Goal: Find specific page/section: Find specific page/section

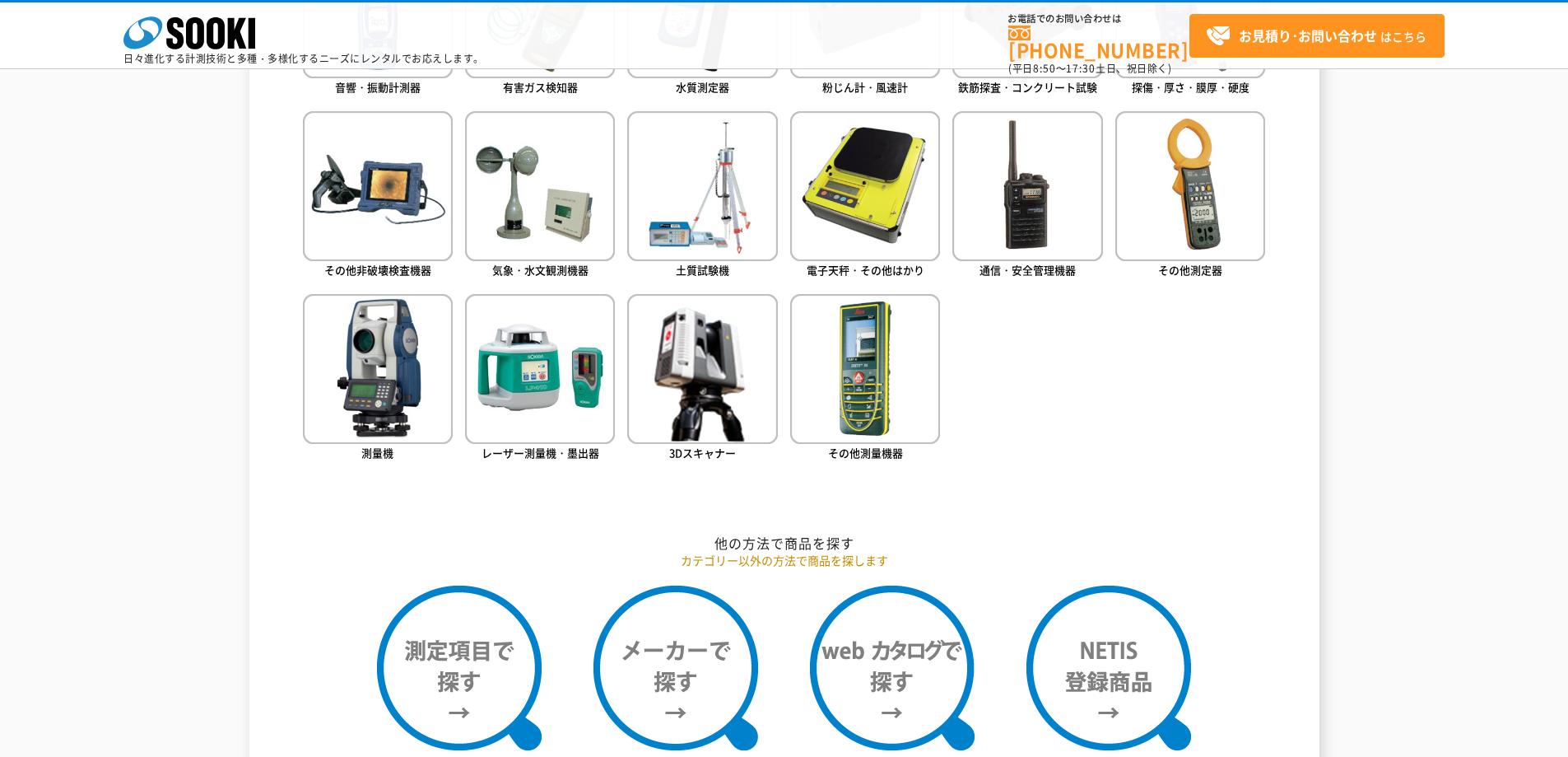
scroll to position [1071, 0]
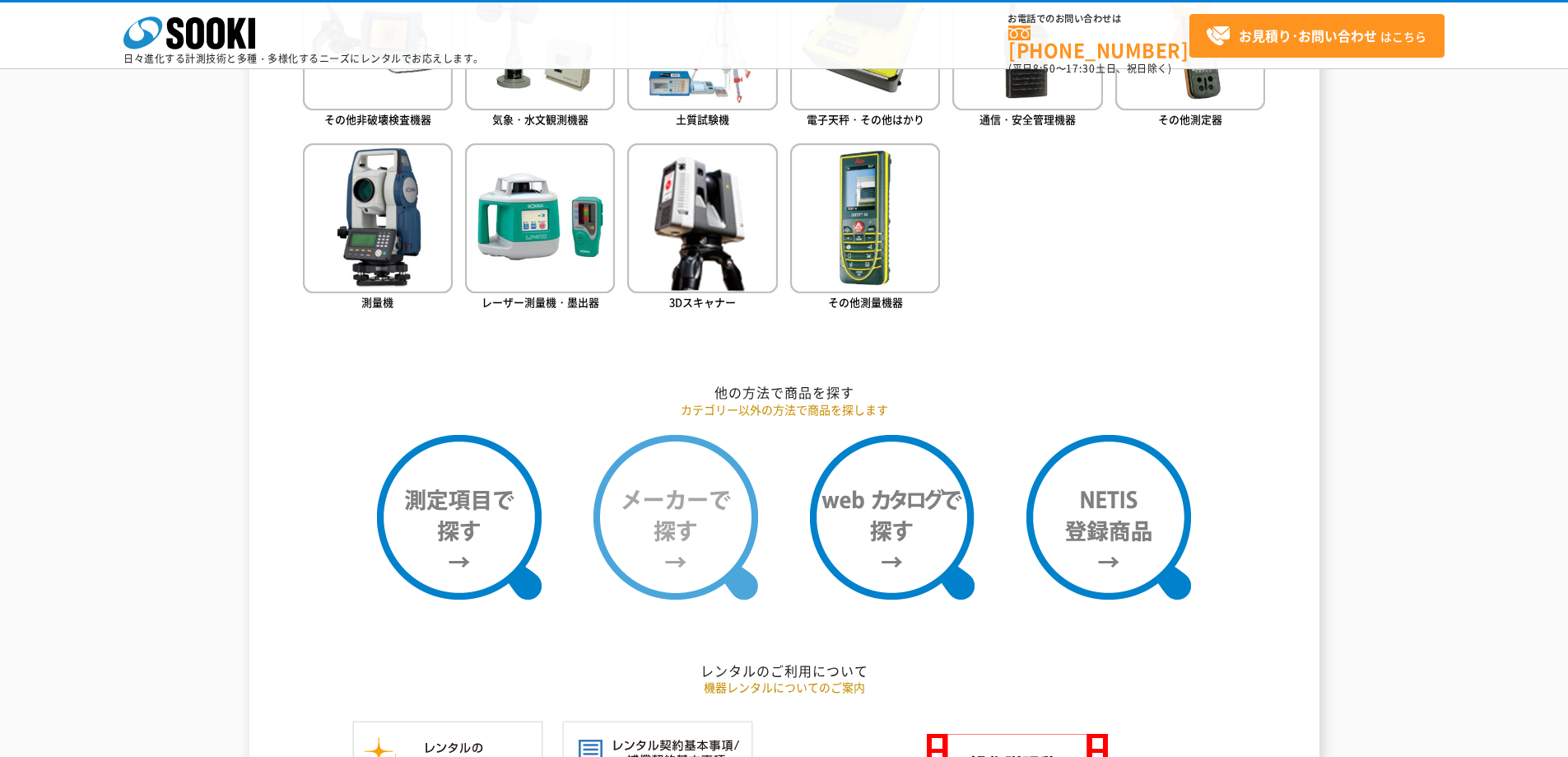
click at [682, 542] on img at bounding box center [676, 517] width 165 height 165
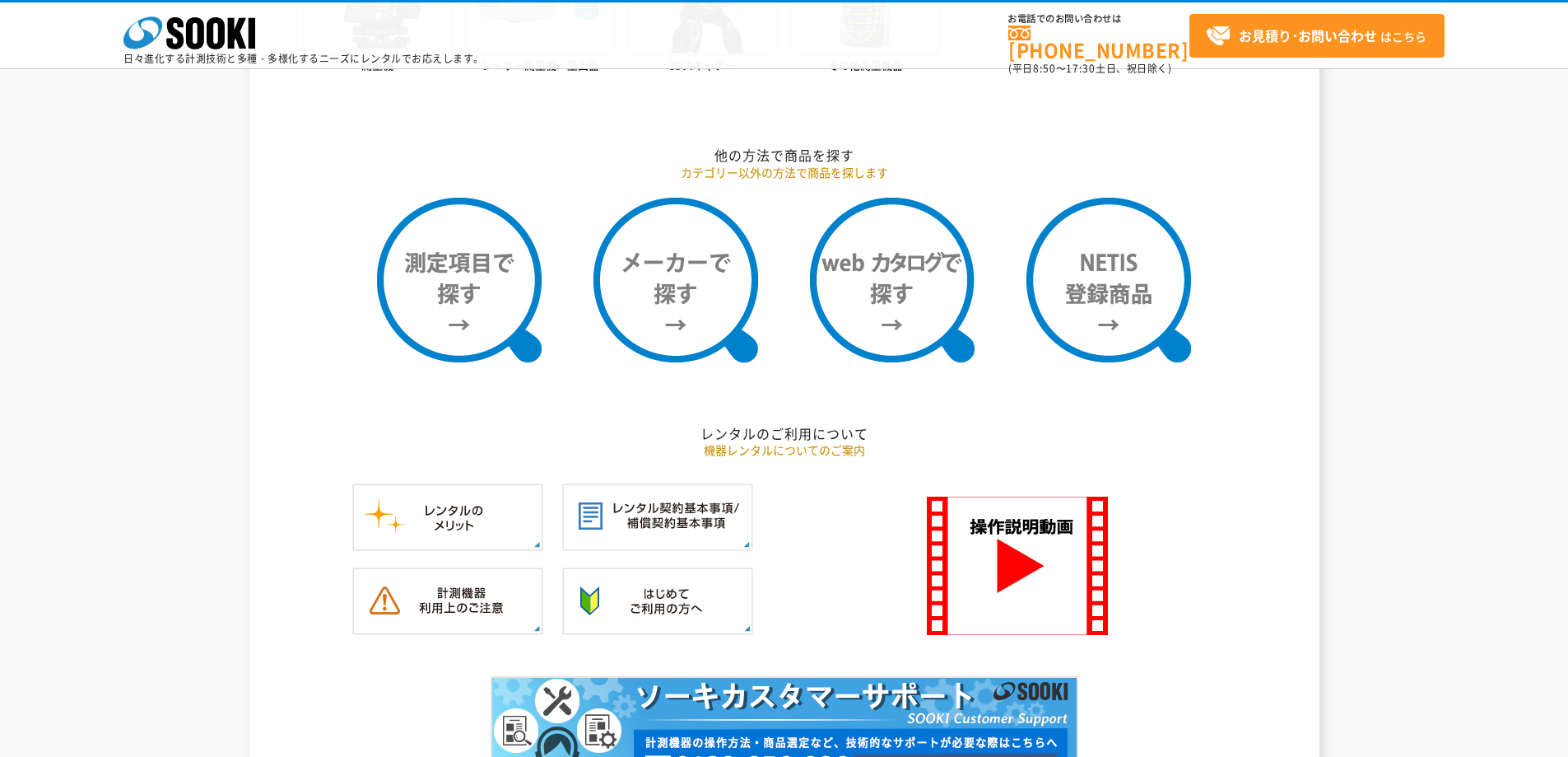
scroll to position [1317, 0]
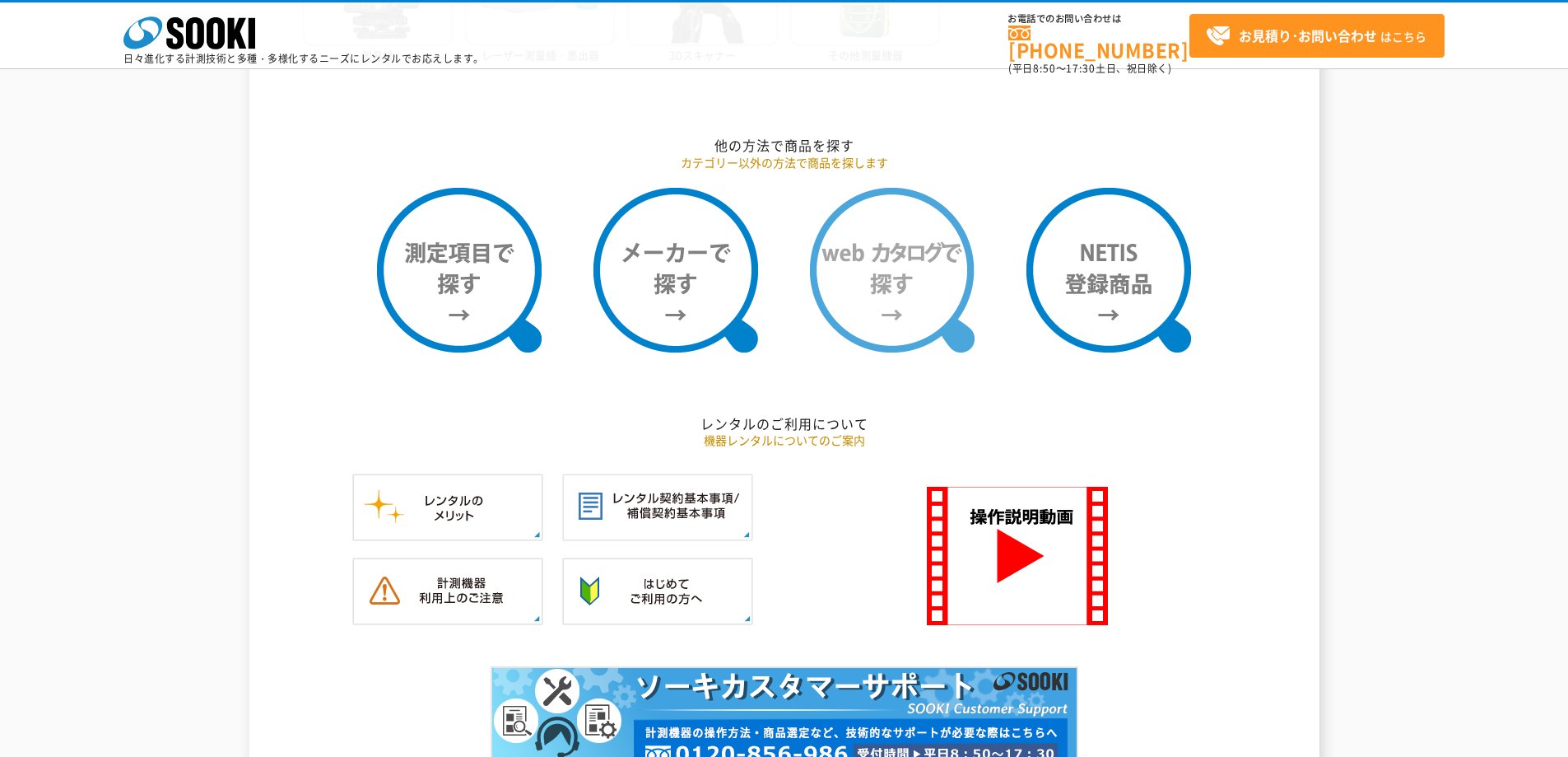
click at [902, 322] on img at bounding box center [892, 270] width 165 height 165
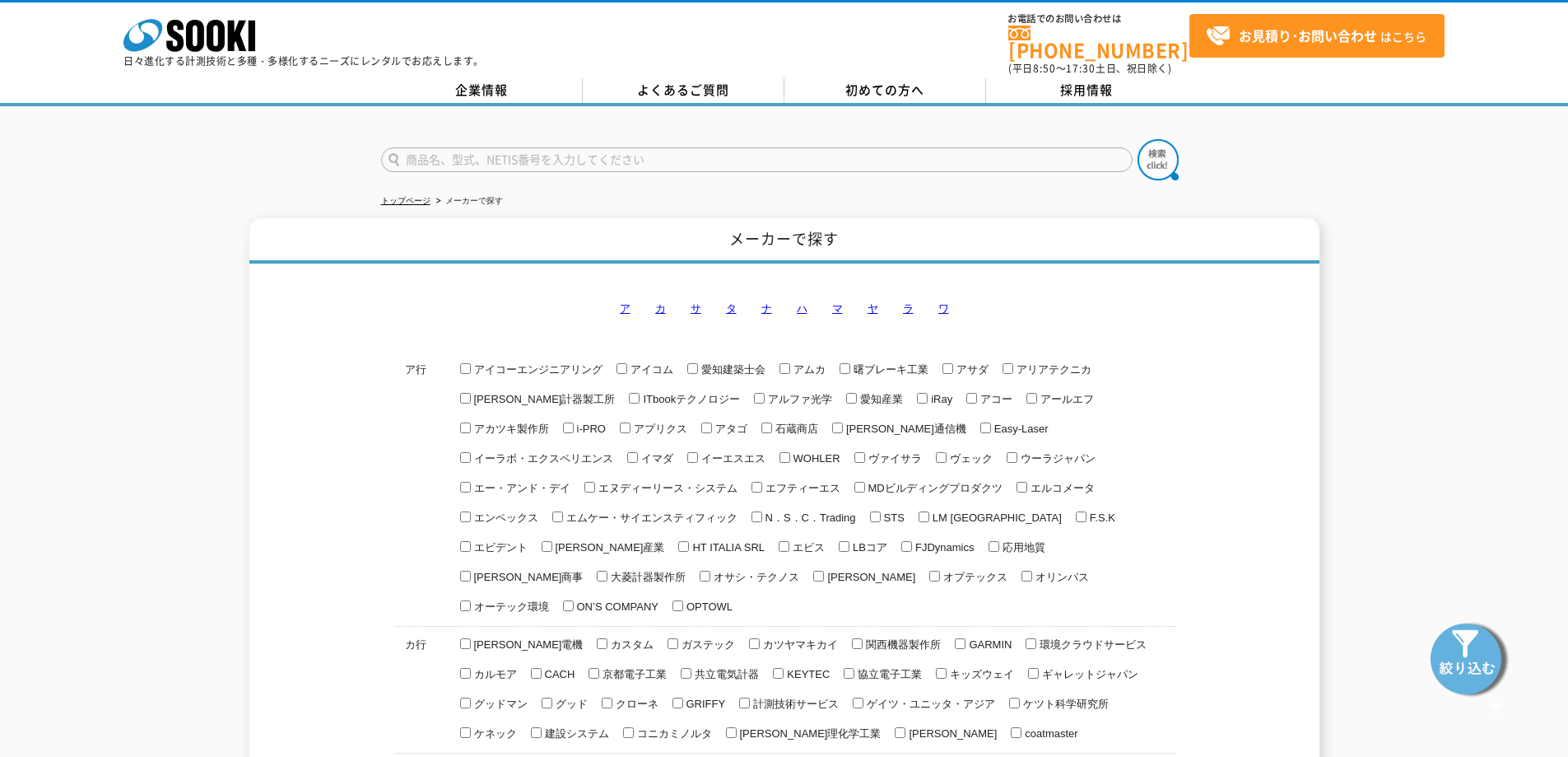
click at [620, 302] on link "ア" at bounding box center [625, 308] width 11 height 13
